Goal: Task Accomplishment & Management: Manage account settings

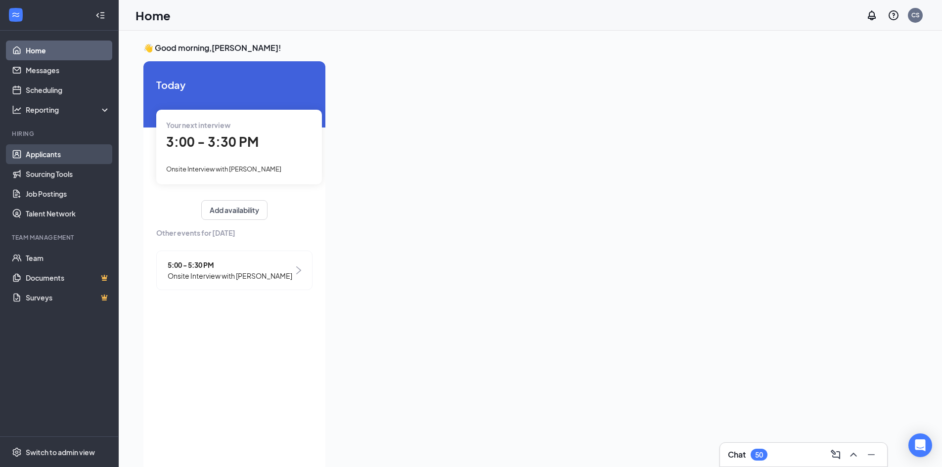
click at [32, 162] on link "Applicants" at bounding box center [68, 154] width 85 height 20
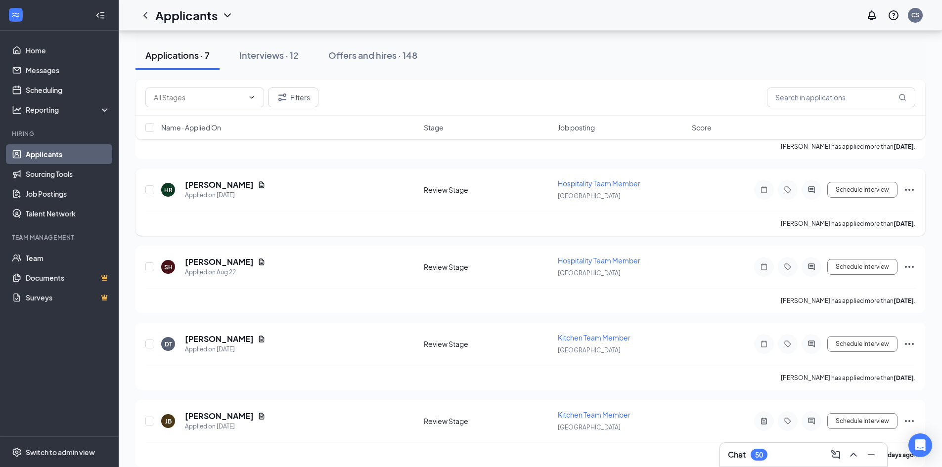
scroll to position [266, 0]
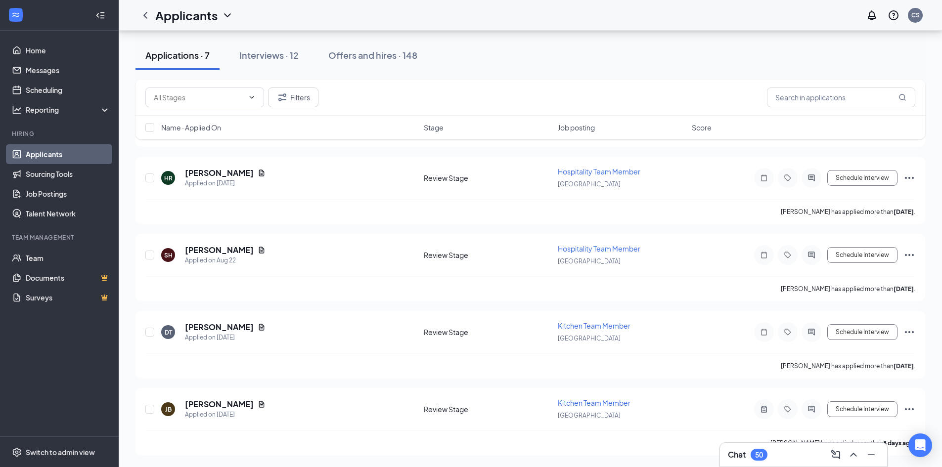
click at [292, 72] on div "Applications · 7 Interviews · 12 Offers and hires · 148" at bounding box center [531, 55] width 790 height 49
click at [298, 57] on div "Interviews · 12" at bounding box center [268, 55] width 59 height 12
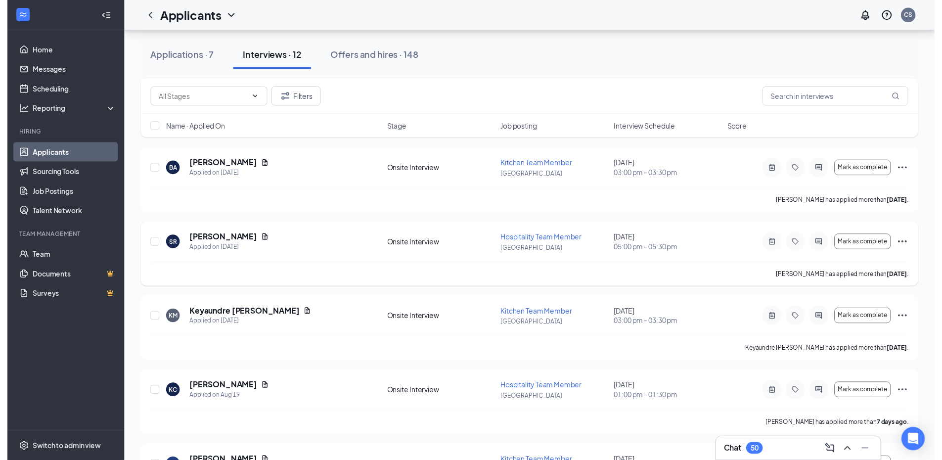
scroll to position [198, 0]
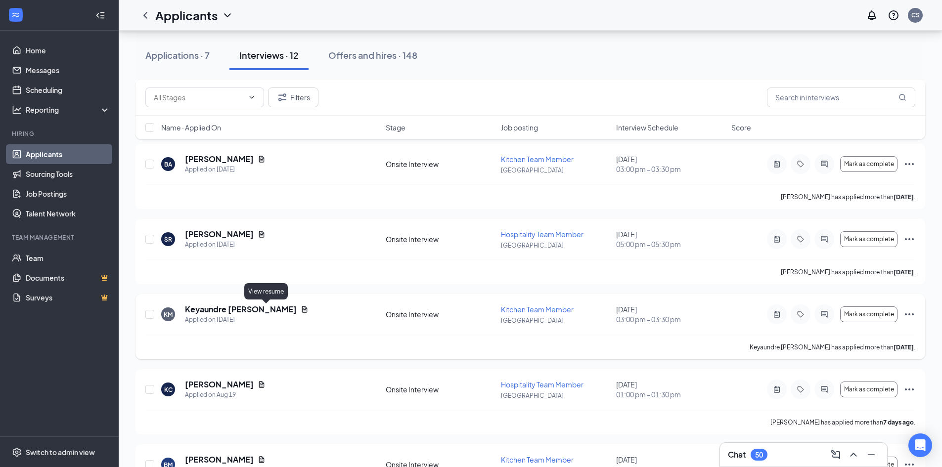
click at [301, 309] on icon "Document" at bounding box center [305, 310] width 8 height 8
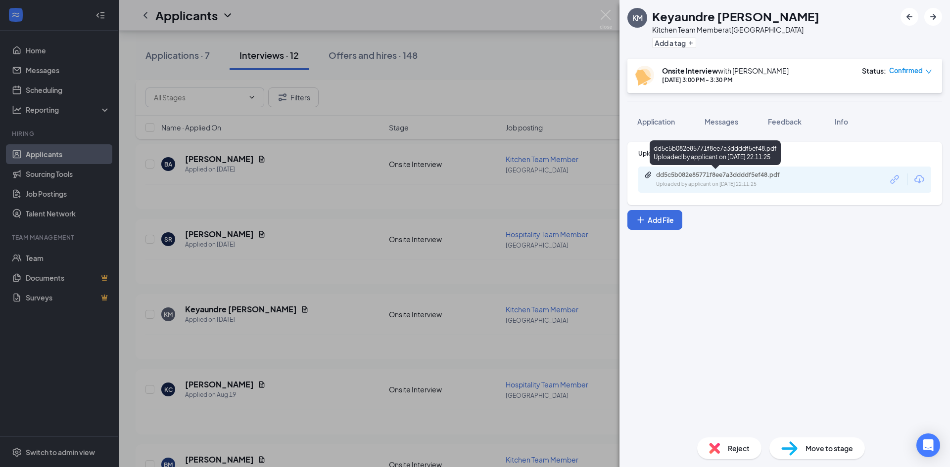
click at [702, 179] on div "dd5c5b082e85771f8ee7a3ddddf5ef48.pdf Uploaded by applicant on Aug 20, 2025 at 2…" at bounding box center [724, 179] width 160 height 17
click at [611, 19] on img at bounding box center [606, 19] width 12 height 19
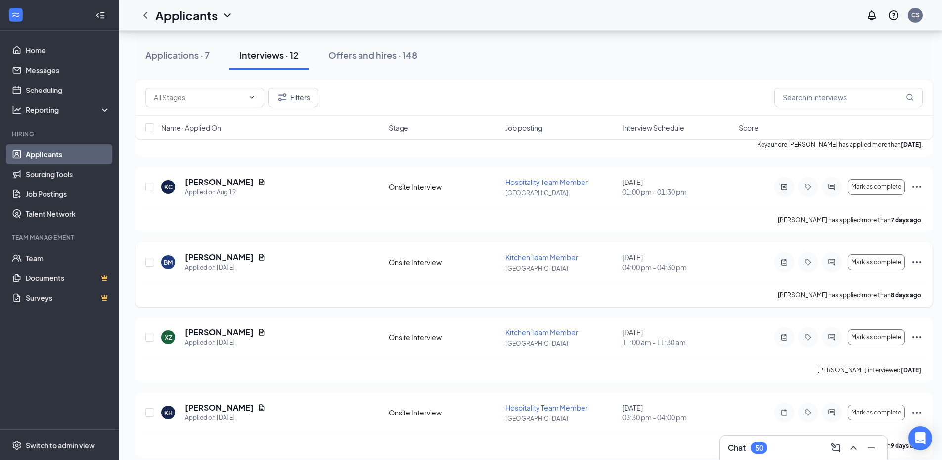
scroll to position [445, 0]
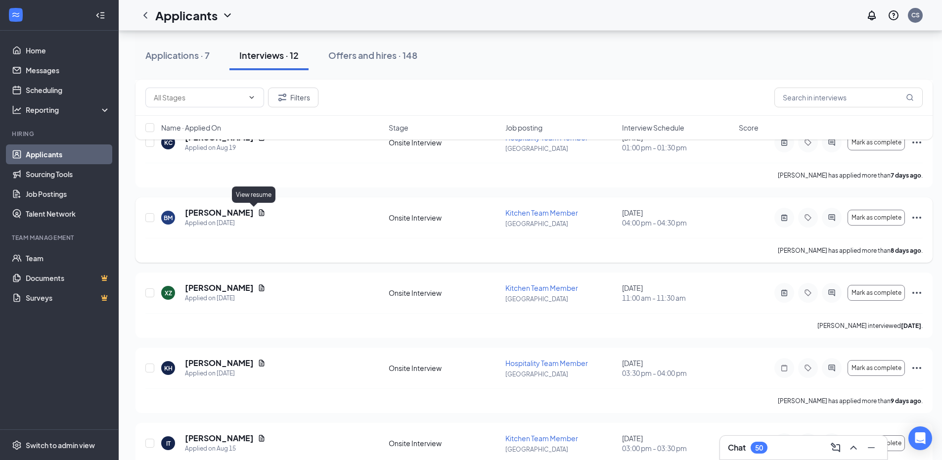
click at [258, 213] on icon "Document" at bounding box center [262, 213] width 8 height 8
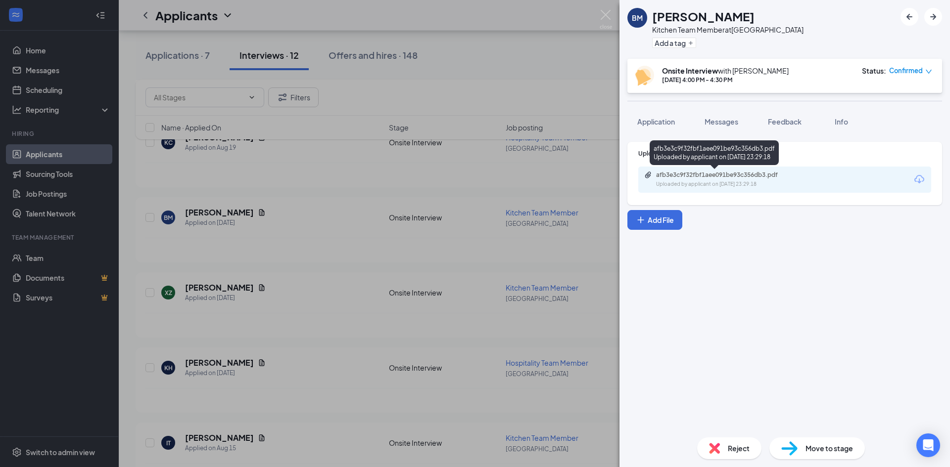
click at [739, 180] on div "afb3e3c9f32fbf1aee091be93c356db3.pdf Uploaded by applicant on Aug 18, 2025 at 2…" at bounding box center [724, 179] width 160 height 17
click at [610, 18] on img at bounding box center [606, 19] width 12 height 19
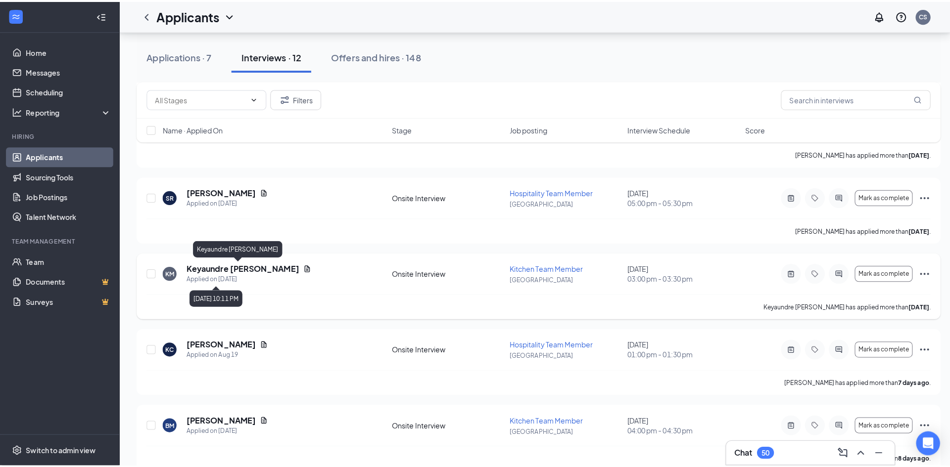
scroll to position [240, 0]
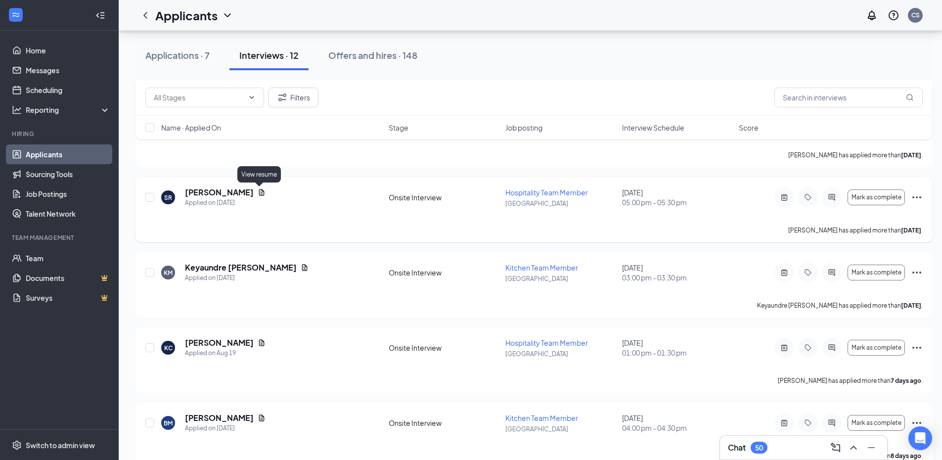
click at [263, 195] on icon "Document" at bounding box center [262, 192] width 8 height 8
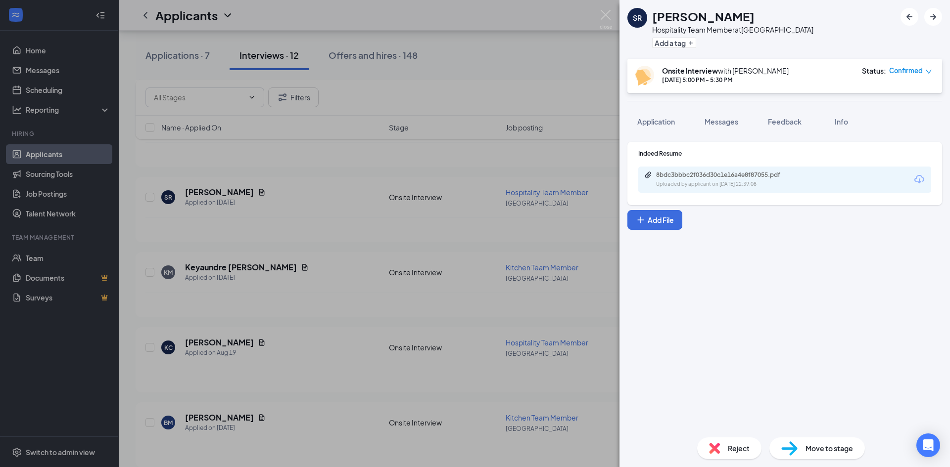
click at [681, 170] on div "8bdc3bbbc2f036d30c1e16a4e8f87055.pdf Uploaded by applicant on Aug 20, 2025 at 2…" at bounding box center [784, 180] width 293 height 26
click at [685, 178] on div "8bdc3bbbc2f036d30c1e16a4e8f87055.pdf" at bounding box center [725, 175] width 139 height 8
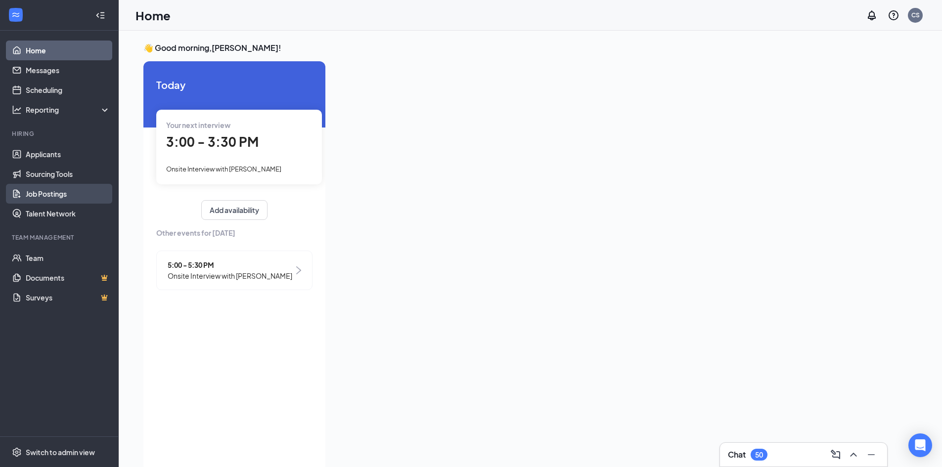
click at [71, 198] on link "Job Postings" at bounding box center [68, 194] width 85 height 20
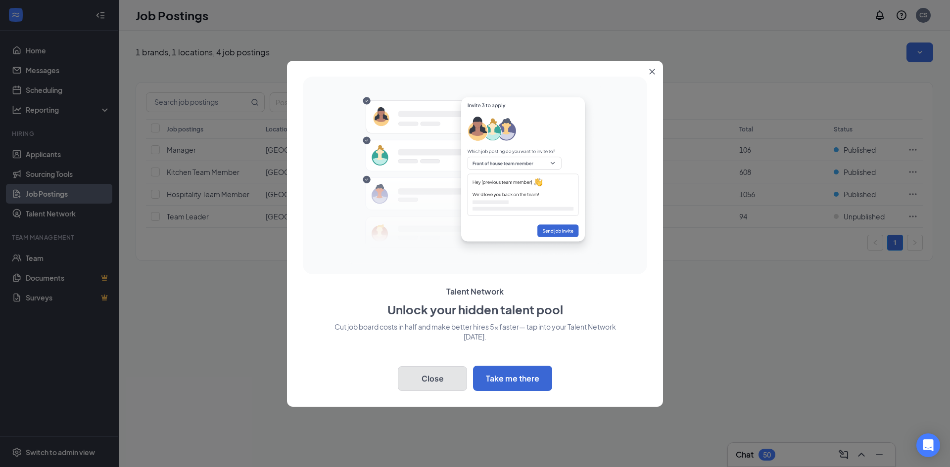
click at [456, 382] on button "Close" at bounding box center [432, 379] width 69 height 25
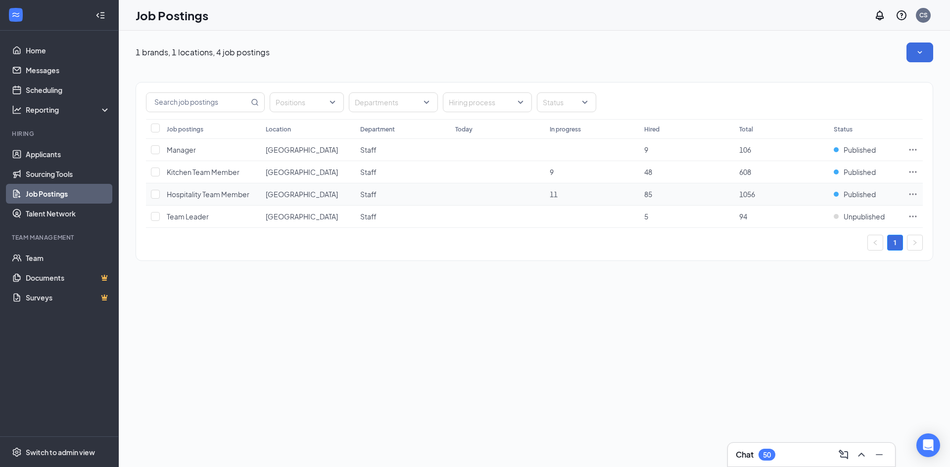
click at [911, 193] on icon "Ellipses" at bounding box center [913, 194] width 10 height 10
click at [915, 149] on icon "Ellipses" at bounding box center [912, 149] width 7 height 1
click at [805, 239] on span "View applicants" at bounding box center [843, 234] width 133 height 11
click at [657, 217] on td "5" at bounding box center [686, 217] width 94 height 22
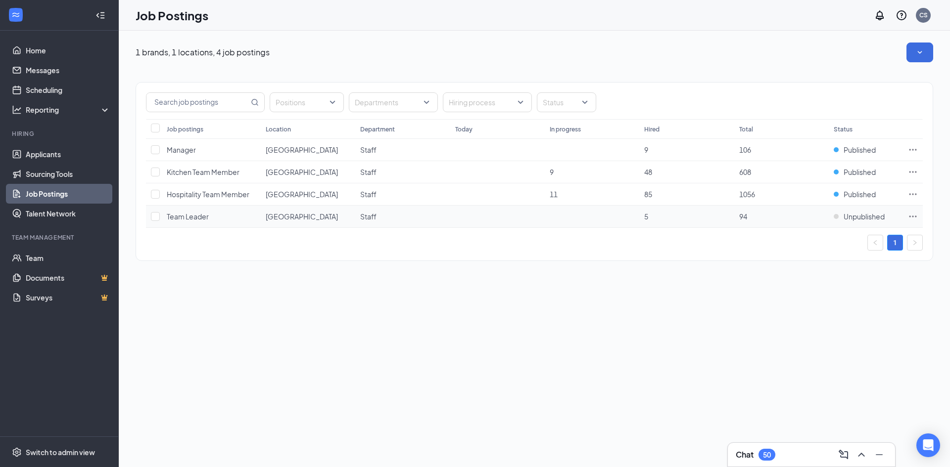
click at [641, 218] on td "5" at bounding box center [686, 217] width 94 height 22
click at [908, 220] on icon "Ellipses" at bounding box center [913, 217] width 10 height 10
click at [828, 303] on span "View applicants" at bounding box center [802, 301] width 50 height 9
click at [69, 152] on link "Applicants" at bounding box center [68, 154] width 85 height 20
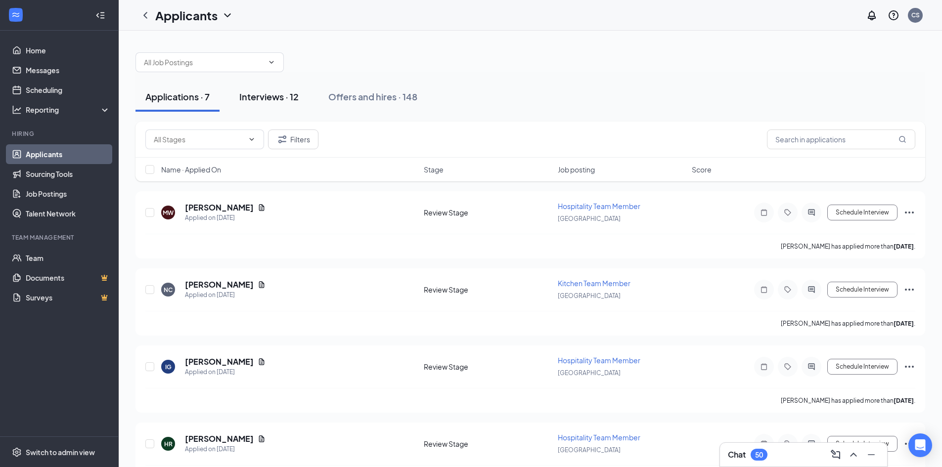
click at [268, 95] on div "Interviews · 12" at bounding box center [268, 97] width 59 height 12
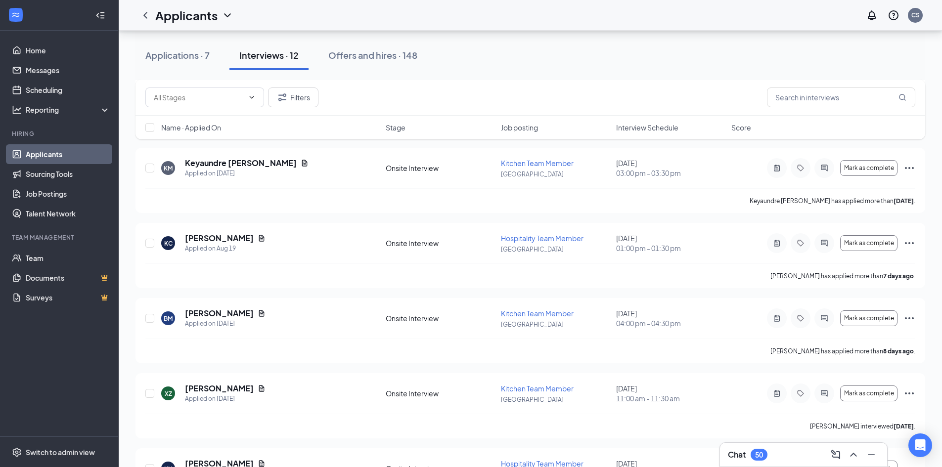
scroll to position [346, 0]
click at [904, 163] on icon "Ellipses" at bounding box center [910, 166] width 12 height 12
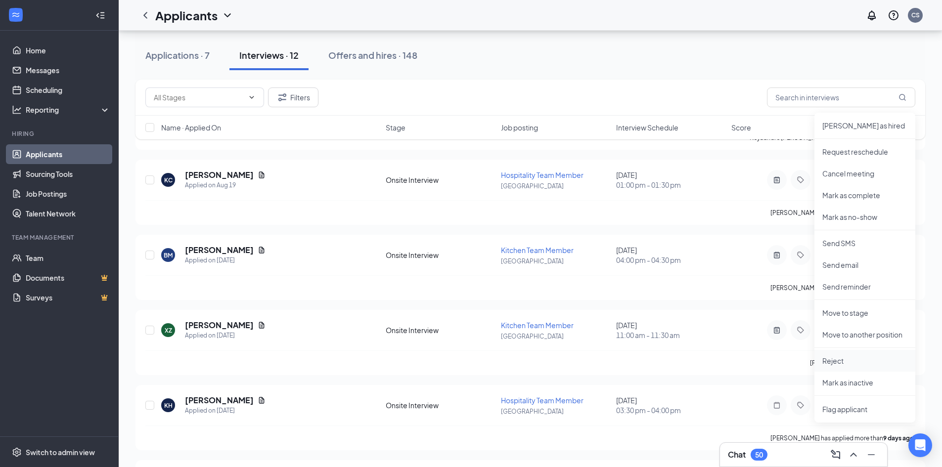
scroll to position [396, 0]
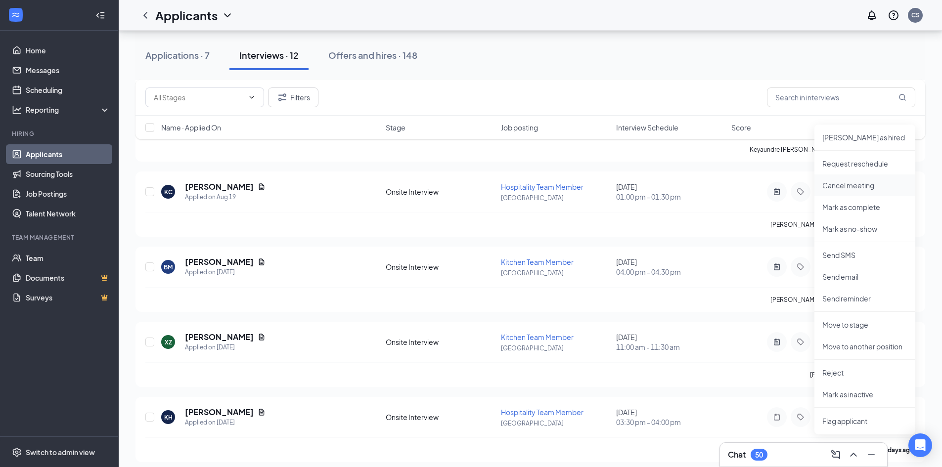
click at [860, 186] on p "Cancel meeting" at bounding box center [865, 186] width 85 height 10
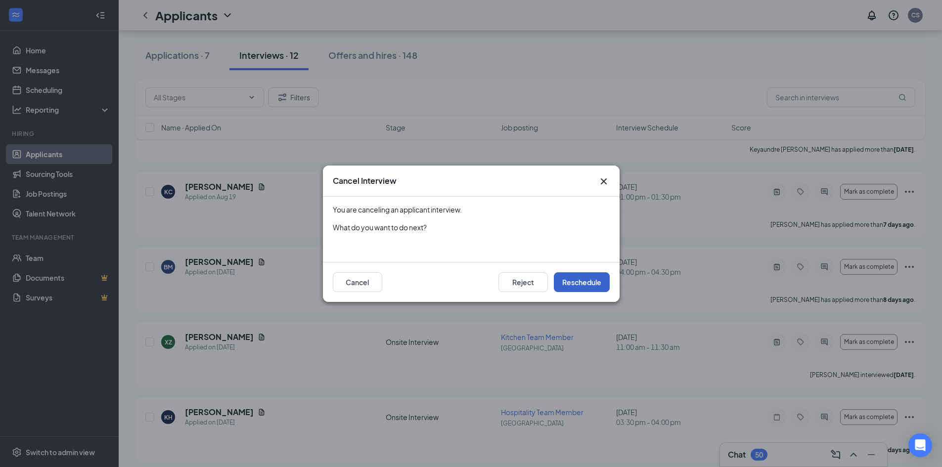
click at [601, 284] on button "Reschedule" at bounding box center [582, 283] width 56 height 20
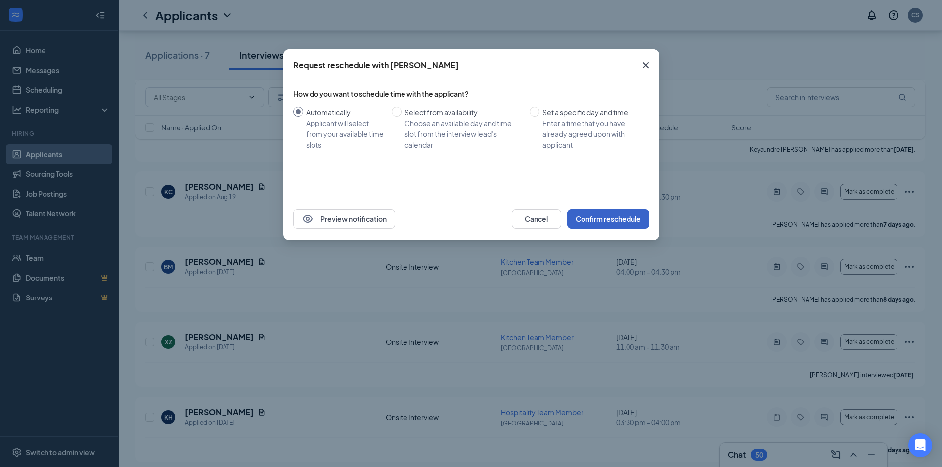
click at [604, 221] on button "Confirm reschedule" at bounding box center [608, 219] width 82 height 20
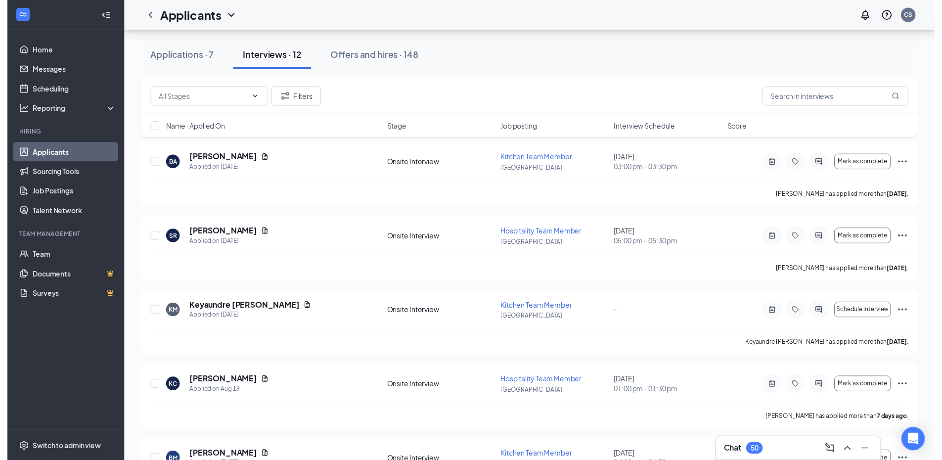
scroll to position [187, 0]
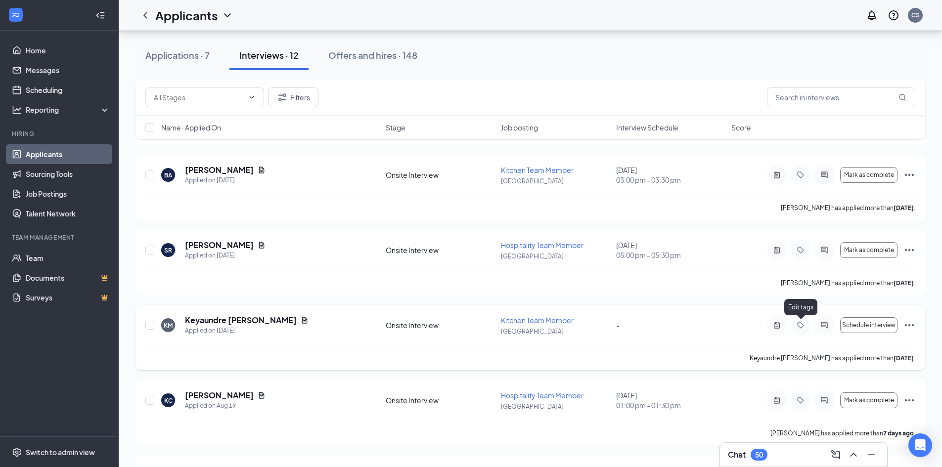
click at [801, 327] on icon "Tag" at bounding box center [801, 326] width 12 height 8
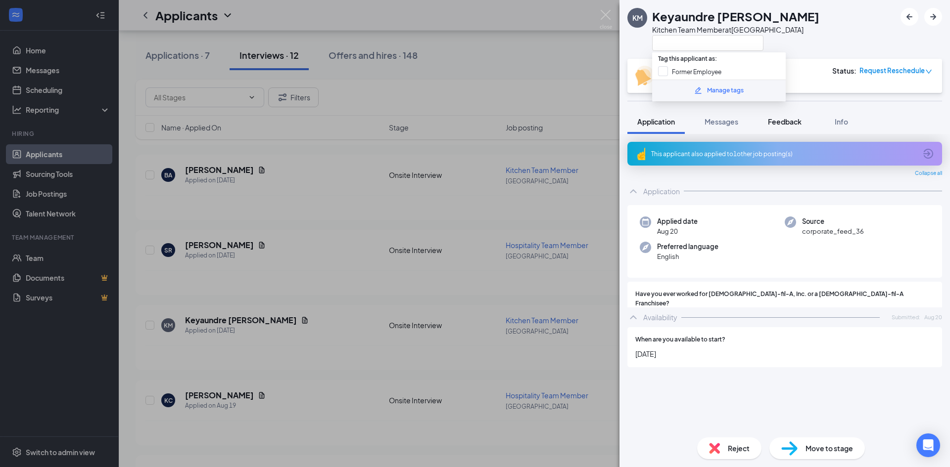
click at [784, 121] on span "Feedback" at bounding box center [785, 121] width 34 height 9
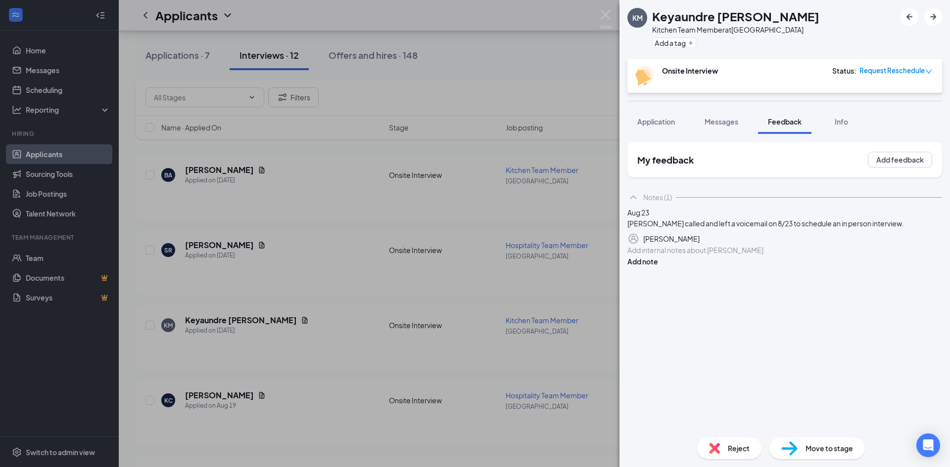
click at [746, 256] on div at bounding box center [785, 250] width 314 height 10
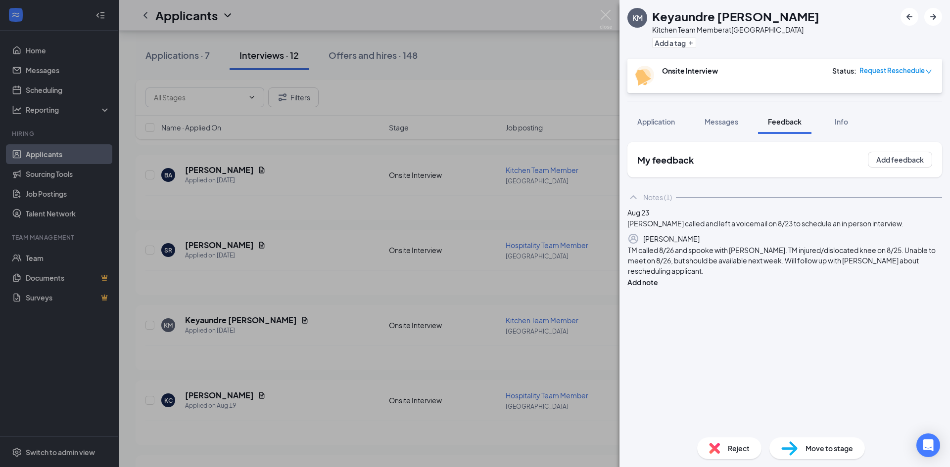
click at [886, 288] on div "TM called 8/26 and spooke with [PERSON_NAME]. TM injured/dislocated knee on 8/2…" at bounding box center [784, 266] width 315 height 43
click at [658, 288] on button "Add note" at bounding box center [642, 282] width 31 height 11
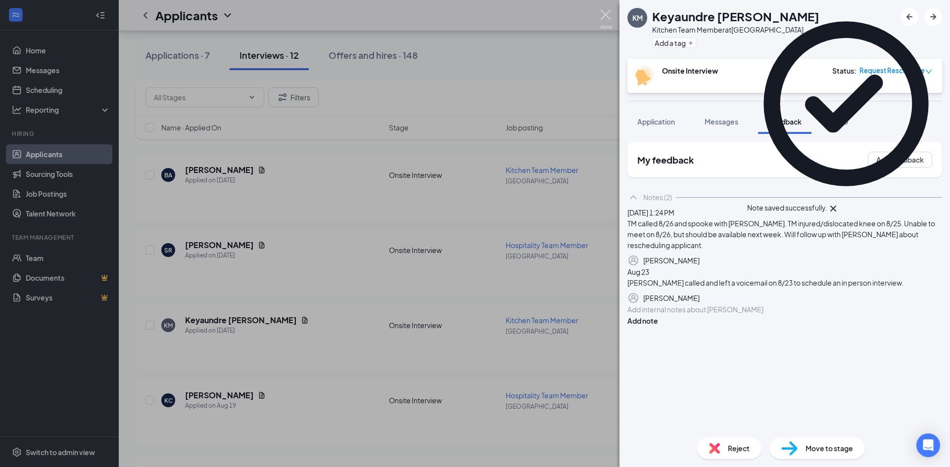
click at [601, 15] on img at bounding box center [606, 19] width 12 height 19
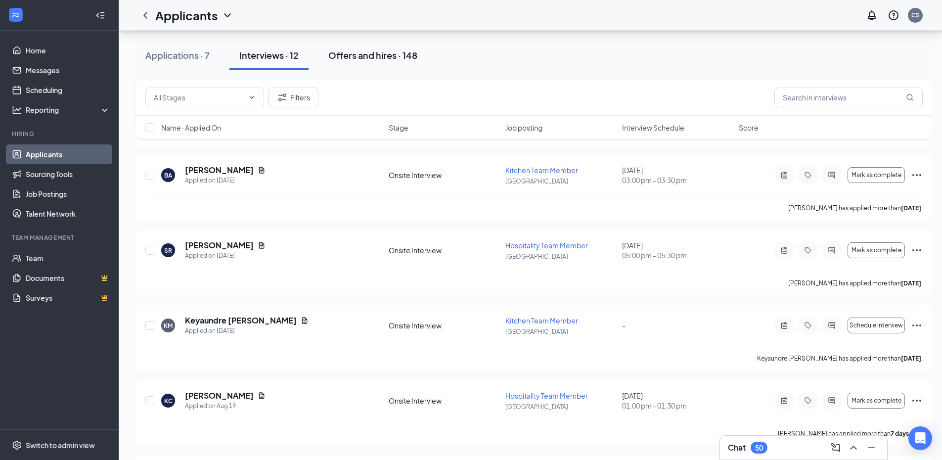
click at [364, 52] on div "Offers and hires · 148" at bounding box center [372, 55] width 89 height 12
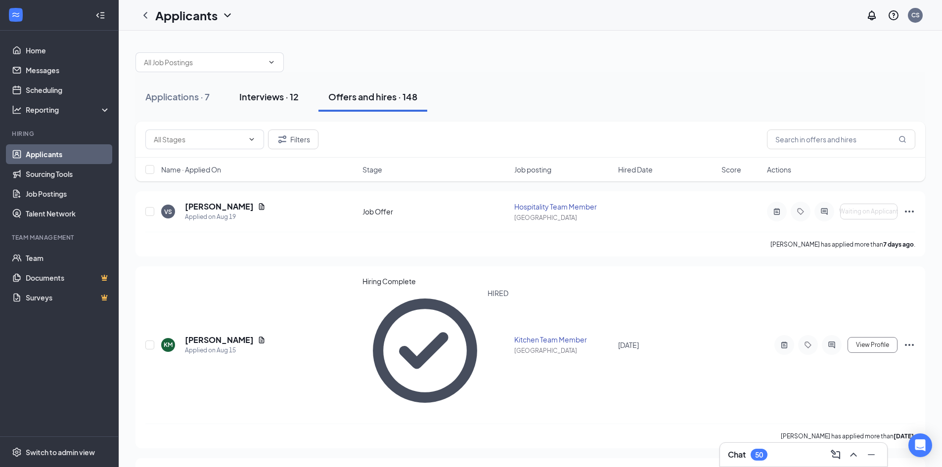
click at [266, 98] on div "Interviews · 12" at bounding box center [268, 97] width 59 height 12
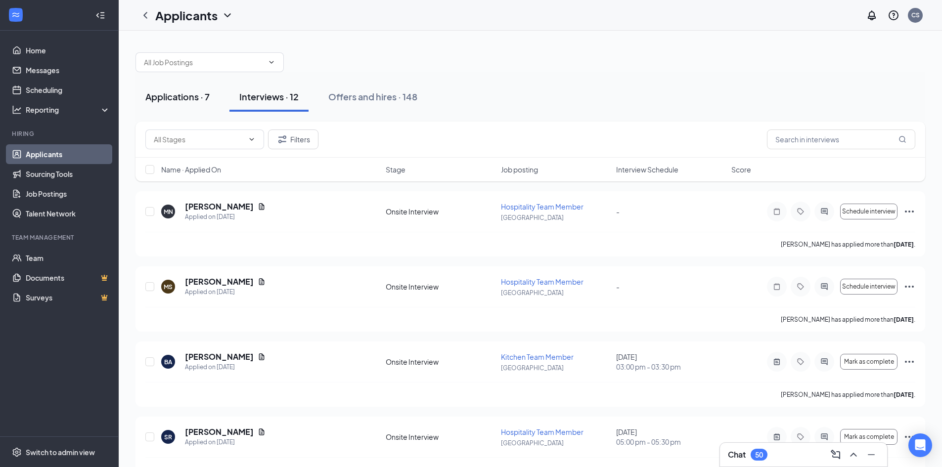
click at [184, 89] on button "Applications · 7" at bounding box center [178, 97] width 84 height 30
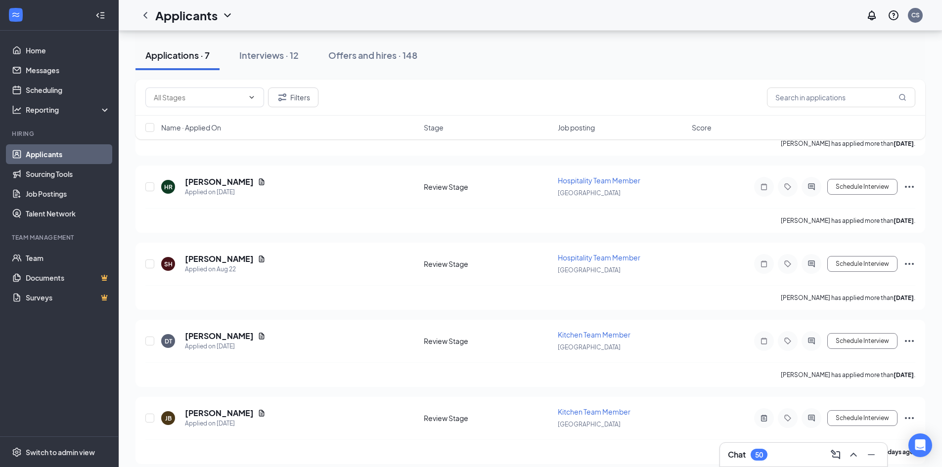
scroll to position [266, 0]
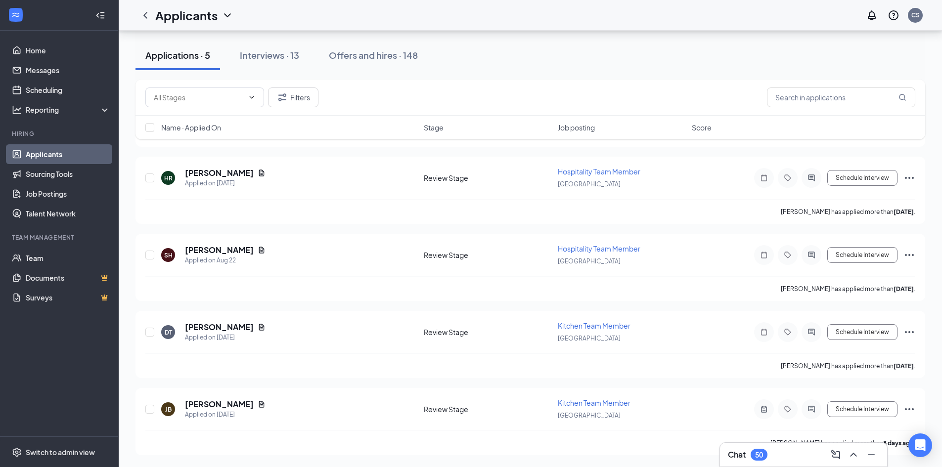
click at [270, 40] on div "Applications · 5 Interviews · 13 Offers and hires · 148" at bounding box center [531, 55] width 790 height 49
click at [269, 54] on div "Interviews · 13" at bounding box center [269, 55] width 59 height 12
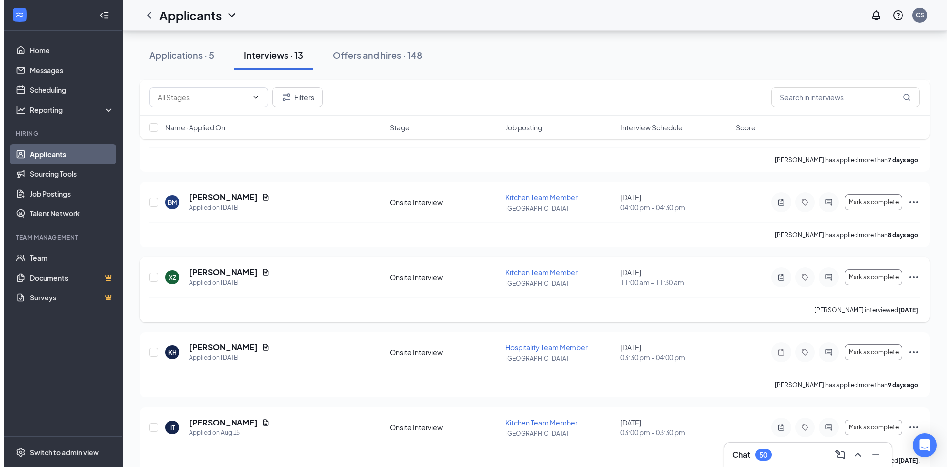
scroll to position [544, 0]
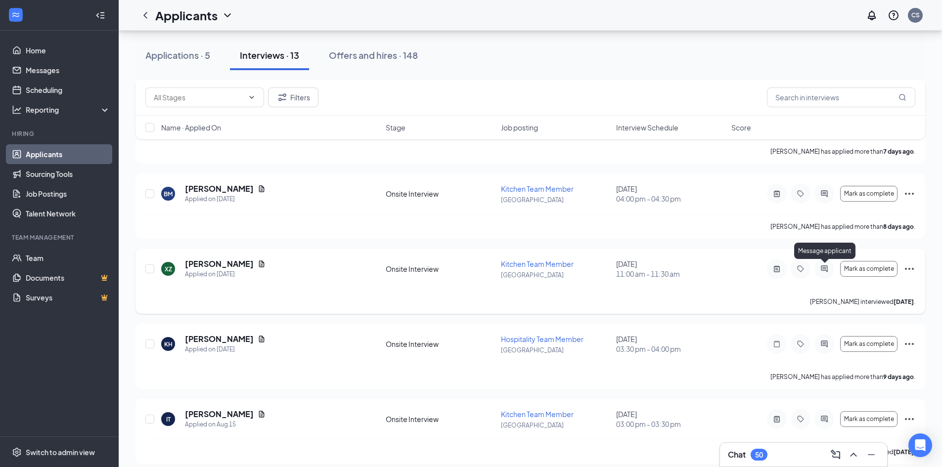
click at [820, 268] on icon "ActiveChat" at bounding box center [825, 269] width 12 height 8
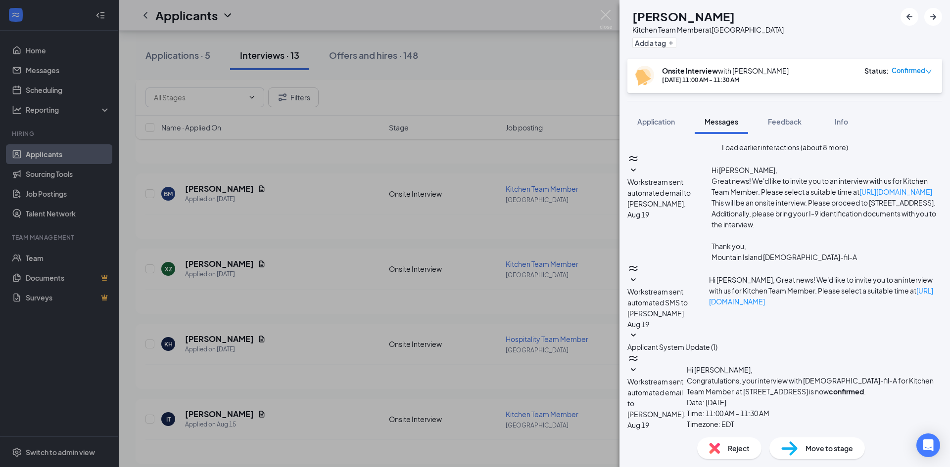
scroll to position [331, 0]
click at [406, 300] on div "XZ [PERSON_NAME] Kitchen Team Member at [GEOGRAPHIC_DATA] Add a tag Onsite Inte…" at bounding box center [475, 233] width 950 height 467
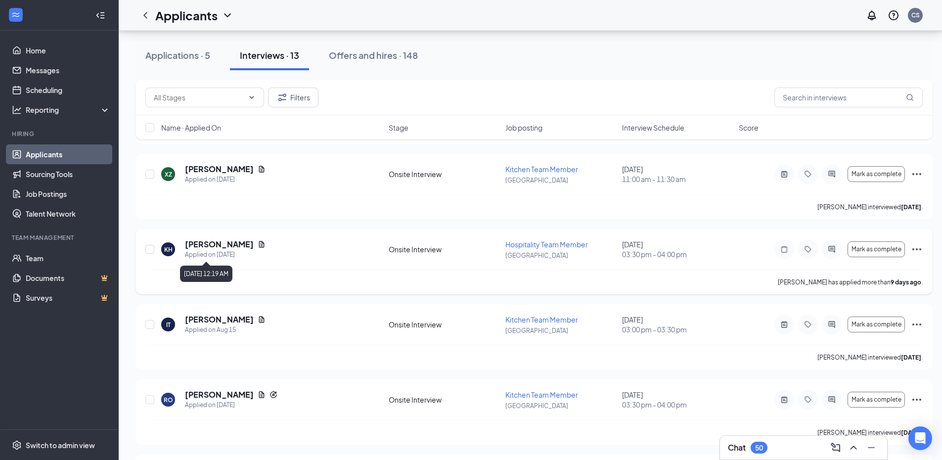
scroll to position [693, 0]
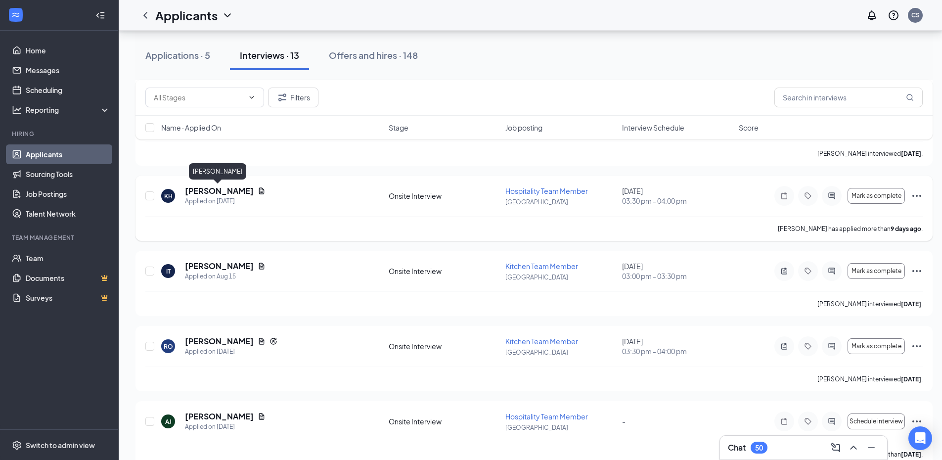
click at [239, 191] on h5 "[PERSON_NAME]" at bounding box center [219, 191] width 69 height 11
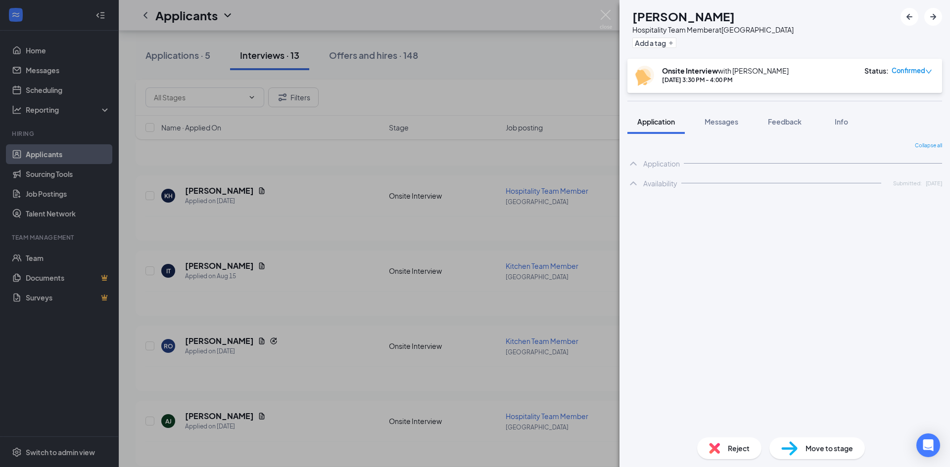
click at [348, 211] on div "KH [PERSON_NAME] Hospitality Team Member at [GEOGRAPHIC_DATA] Add a tag Onsite …" at bounding box center [475, 233] width 950 height 467
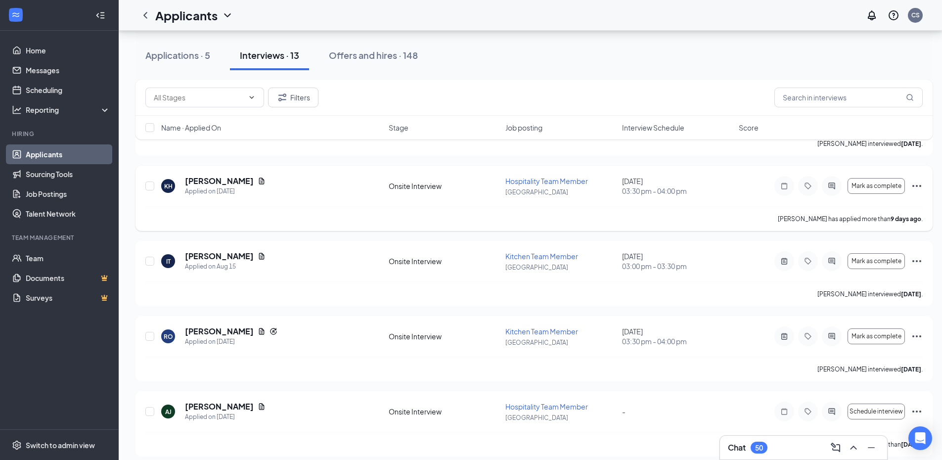
scroll to position [711, 0]
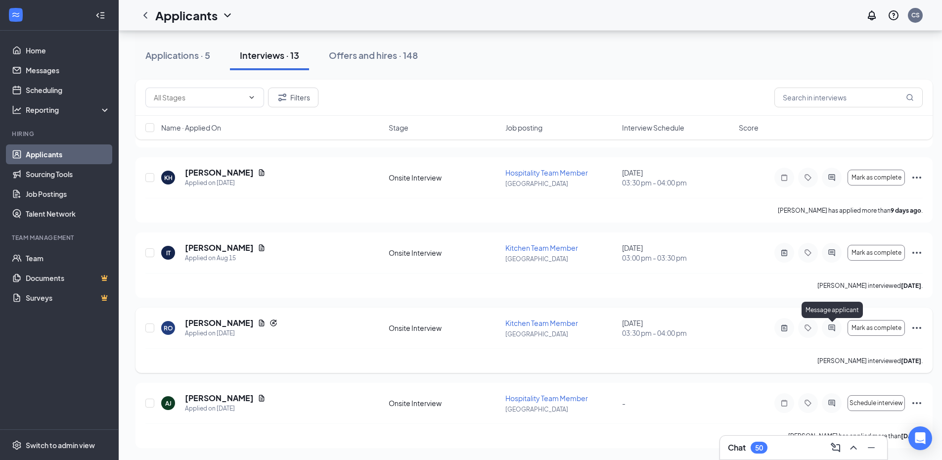
click at [829, 329] on icon "ActiveChat" at bounding box center [832, 328] width 12 height 8
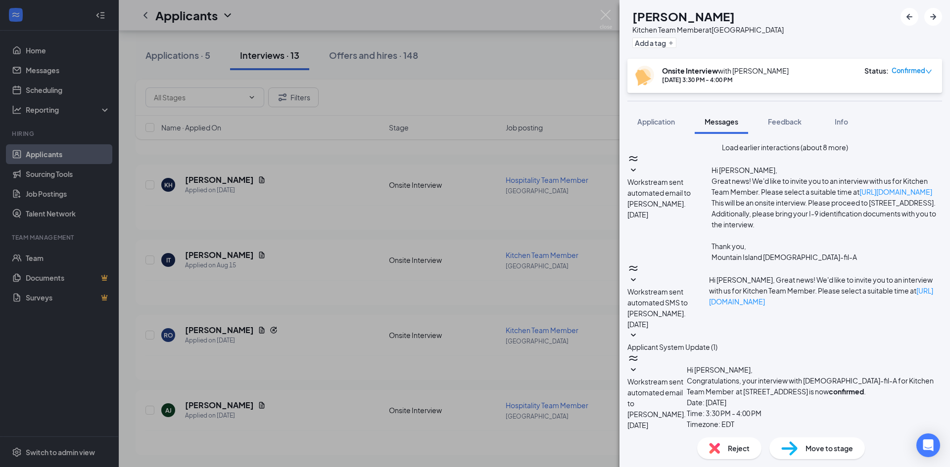
scroll to position [331, 0]
click at [428, 336] on div "RO [PERSON_NAME] Kitchen Team Member at [GEOGRAPHIC_DATA] Add a tag Onsite Inte…" at bounding box center [475, 233] width 950 height 467
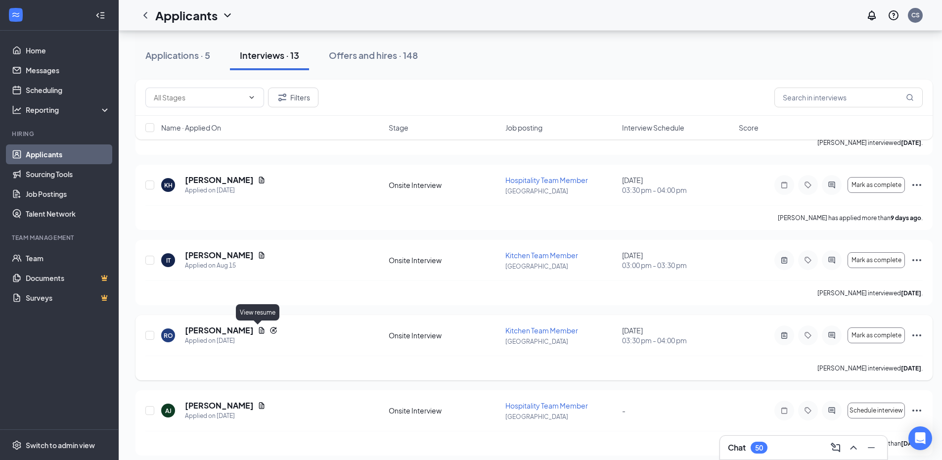
click at [259, 330] on icon "Document" at bounding box center [261, 330] width 5 height 6
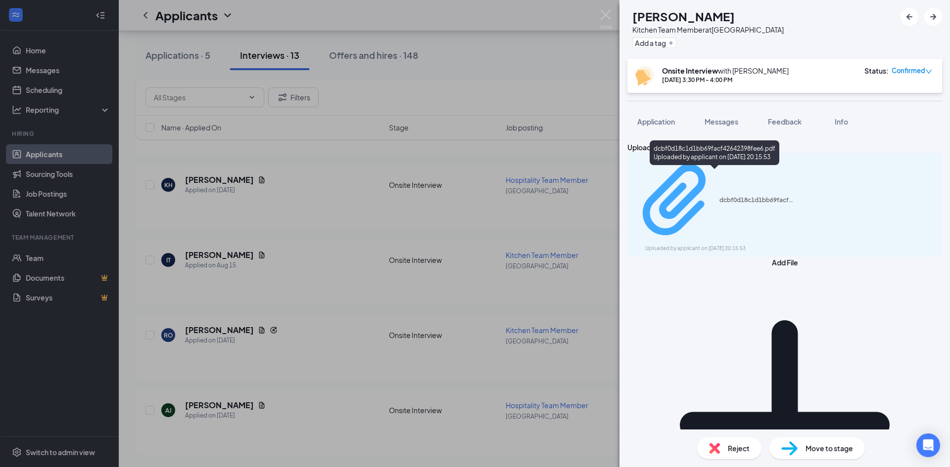
click at [710, 245] on div "Uploaded by applicant on [DATE] 20:15:53" at bounding box center [719, 249] width 148 height 8
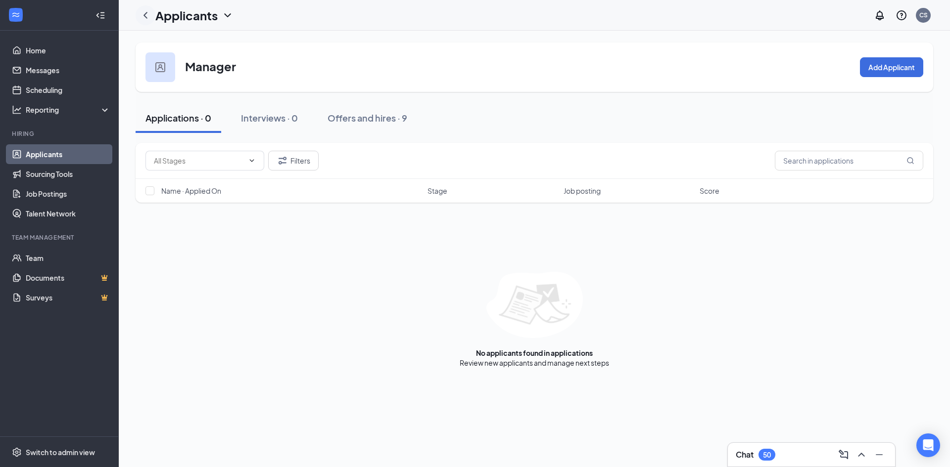
click at [143, 19] on icon "ChevronLeft" at bounding box center [146, 15] width 12 height 12
click at [365, 119] on div "Offers and hires · 5" at bounding box center [367, 118] width 80 height 12
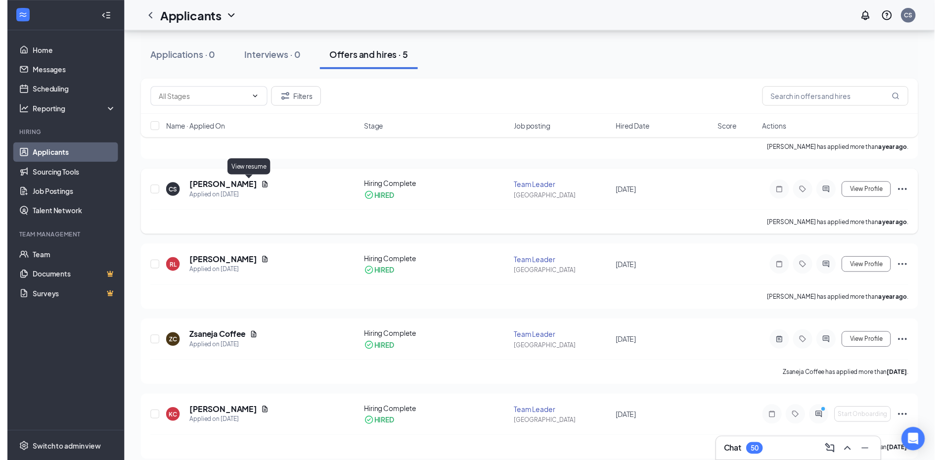
scroll to position [128, 0]
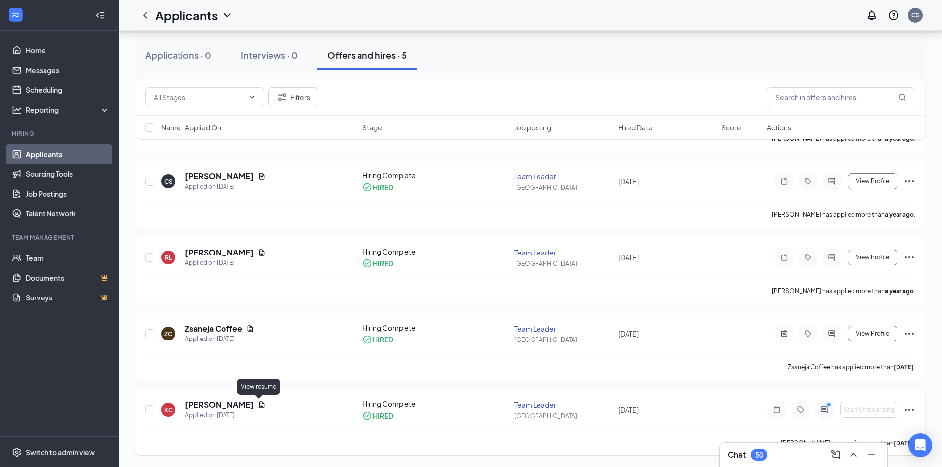
click at [258, 404] on icon "Document" at bounding box center [262, 405] width 8 height 8
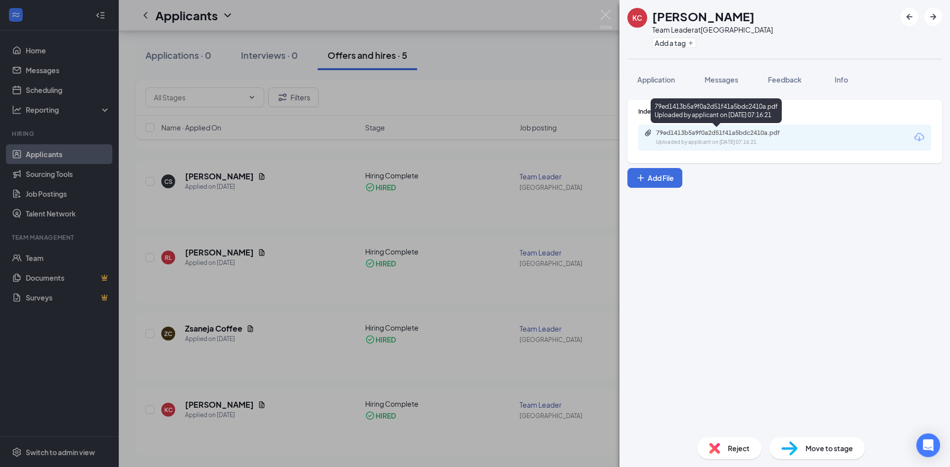
click at [677, 130] on div "79ed1413b5a9f0a2d51f41a5bdc2410a.pdf" at bounding box center [725, 133] width 139 height 8
click at [610, 14] on img at bounding box center [606, 19] width 12 height 19
